Goal: Task Accomplishment & Management: Use online tool/utility

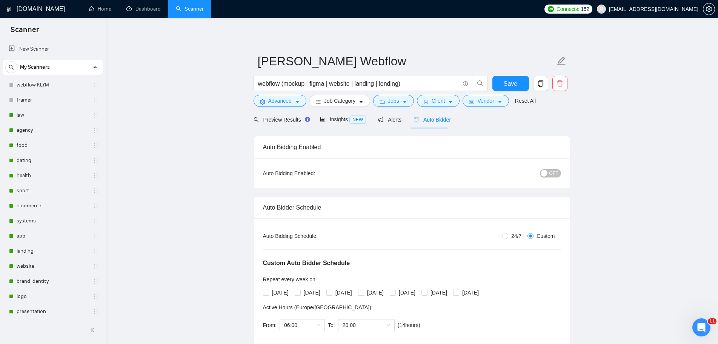
scroll to position [151, 0]
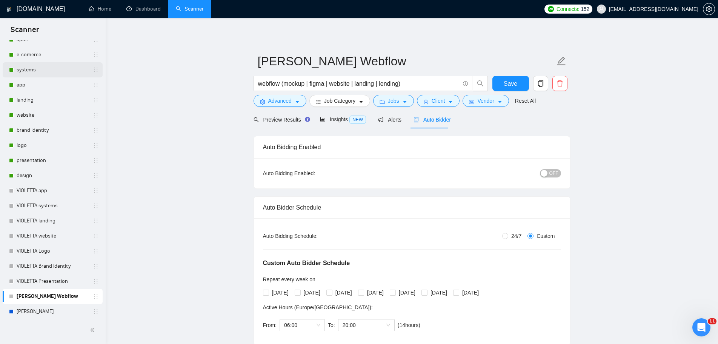
click at [34, 67] on link "systems" at bounding box center [53, 69] width 72 height 15
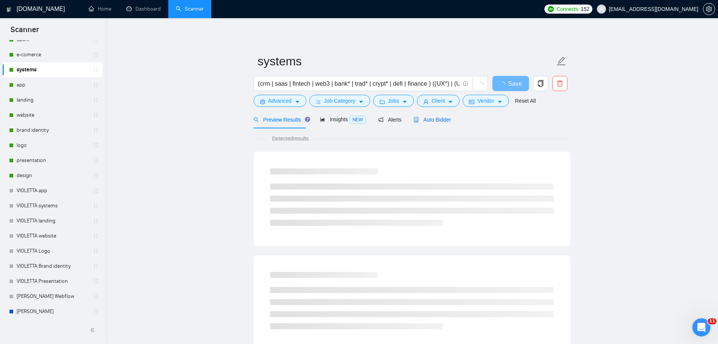
click at [428, 120] on span "Auto Bidder" at bounding box center [431, 120] width 37 height 6
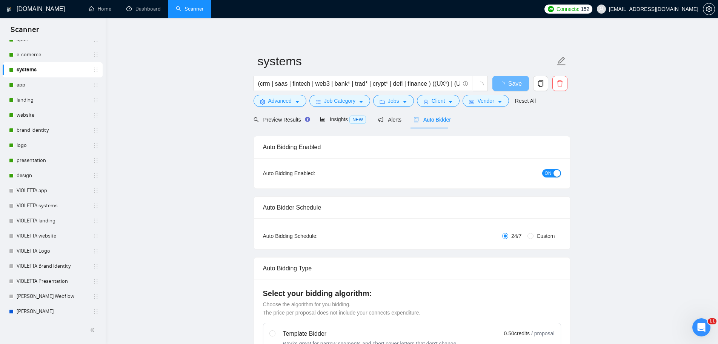
radio input "false"
radio input "true"
checkbox input "true"
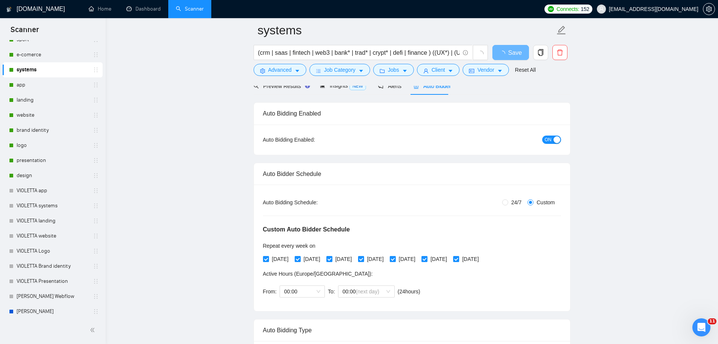
scroll to position [75, 0]
